Goal: Information Seeking & Learning: Learn about a topic

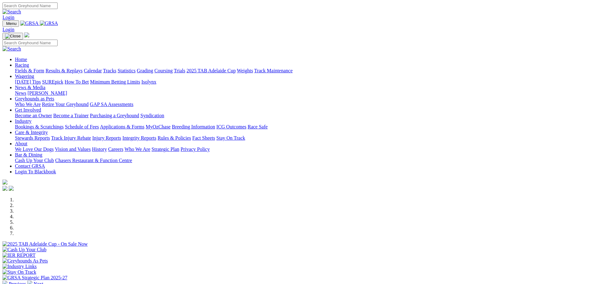
scroll to position [93, 0]
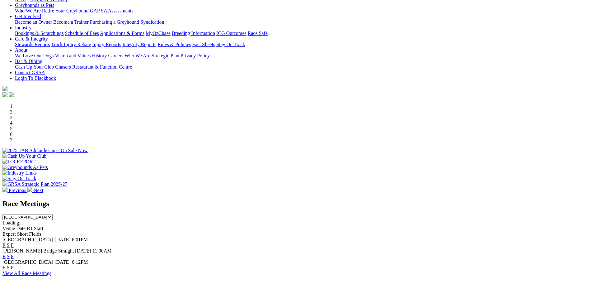
click at [6, 242] on link "E" at bounding box center [3, 244] width 3 height 5
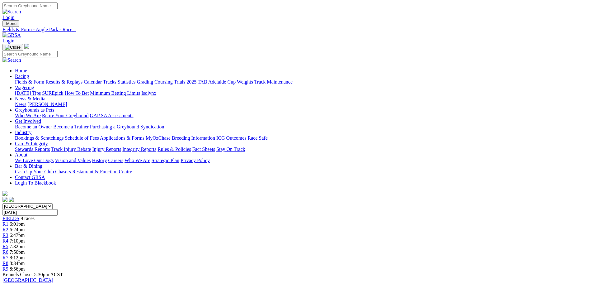
click at [25, 260] on span "8:34pm" at bounding box center [17, 262] width 15 height 5
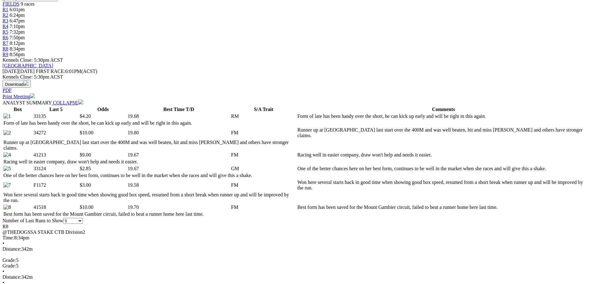
scroll to position [218, 0]
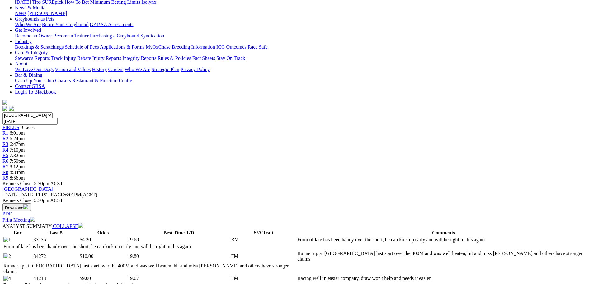
scroll to position [31, 0]
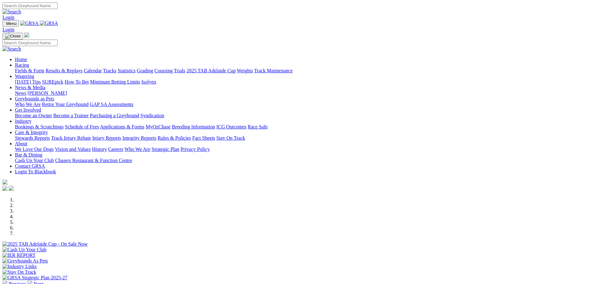
scroll to position [93, 0]
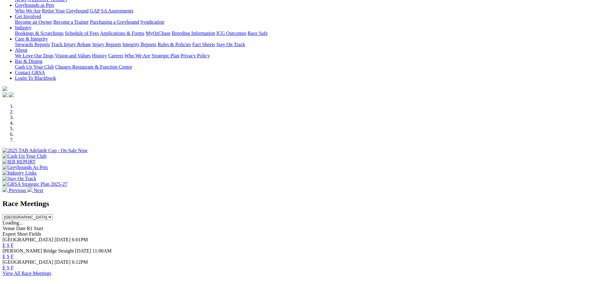
click at [6, 242] on link "E" at bounding box center [3, 244] width 3 height 5
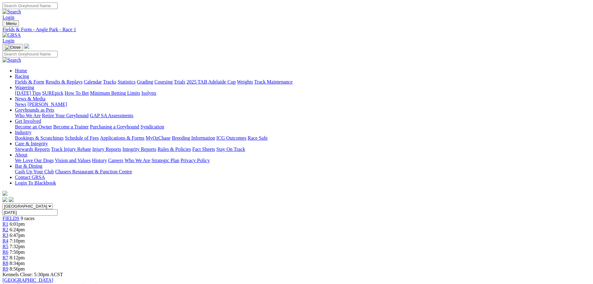
click at [8, 255] on span "R7" at bounding box center [5, 257] width 6 height 5
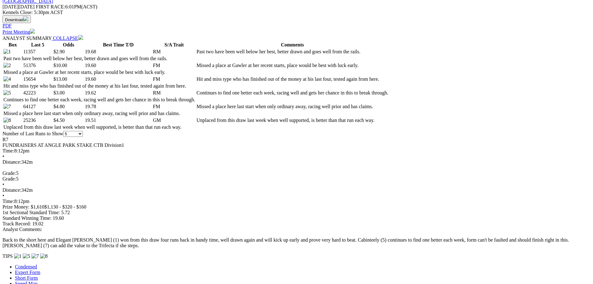
scroll to position [280, 0]
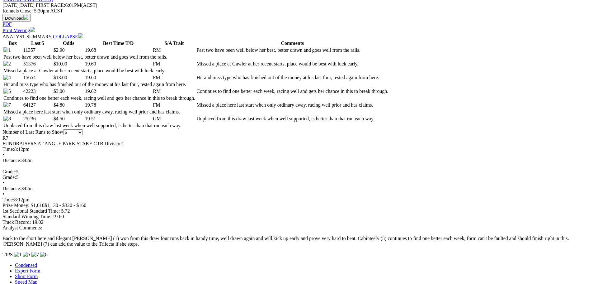
select select "10"
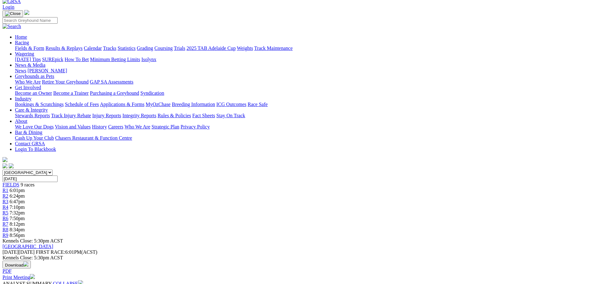
scroll to position [31, 0]
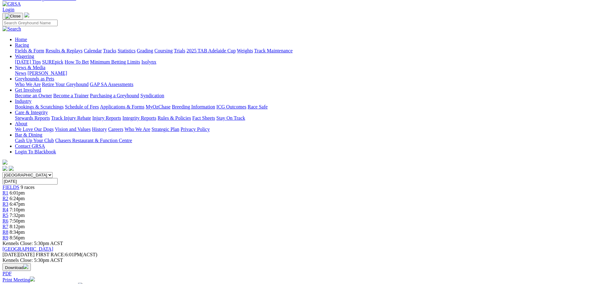
click at [8, 218] on span "R6" at bounding box center [5, 220] width 6 height 5
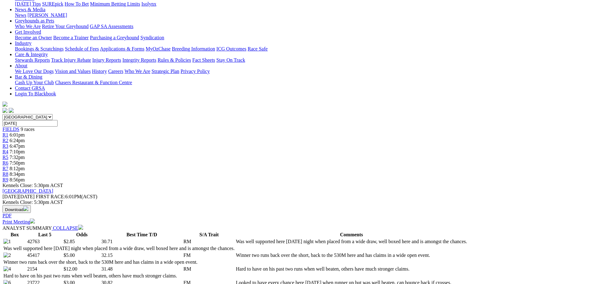
scroll to position [125, 0]
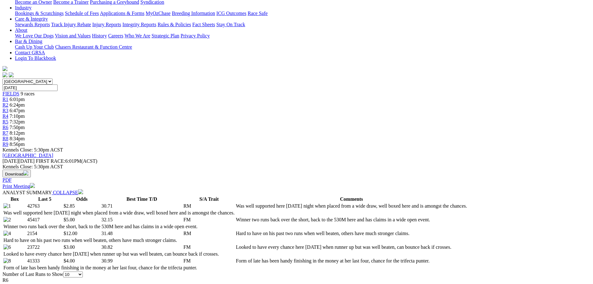
select select "20"
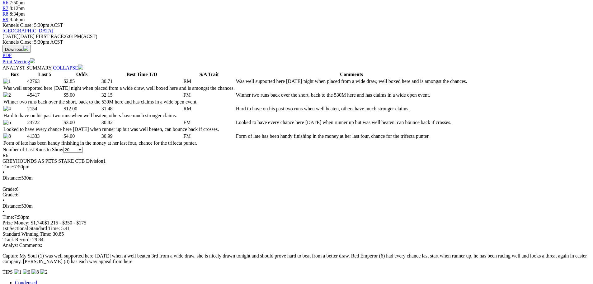
scroll to position [62, 0]
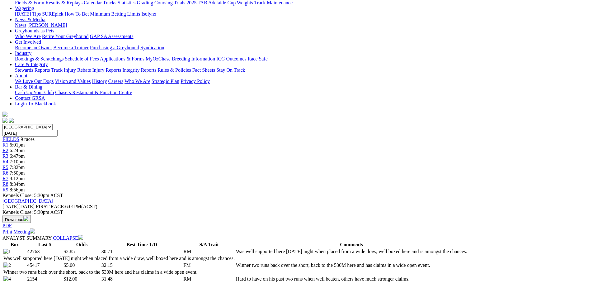
scroll to position [125, 0]
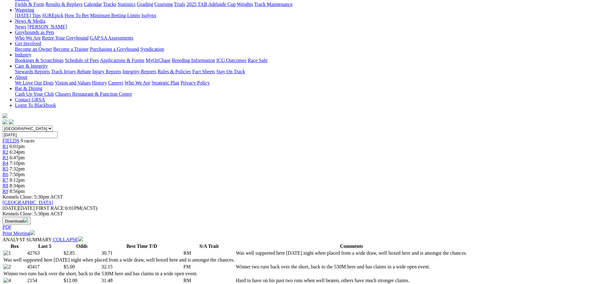
scroll to position [93, 0]
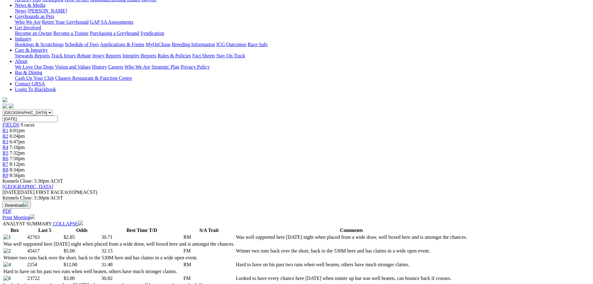
select select "5"
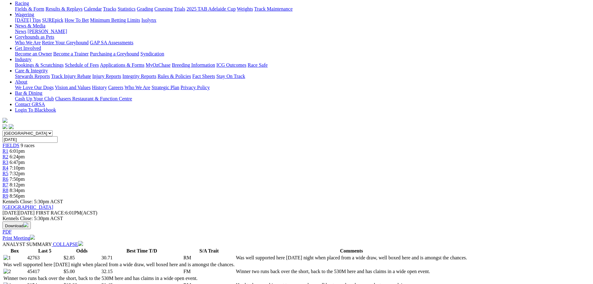
scroll to position [62, 0]
